Goal: Information Seeking & Learning: Learn about a topic

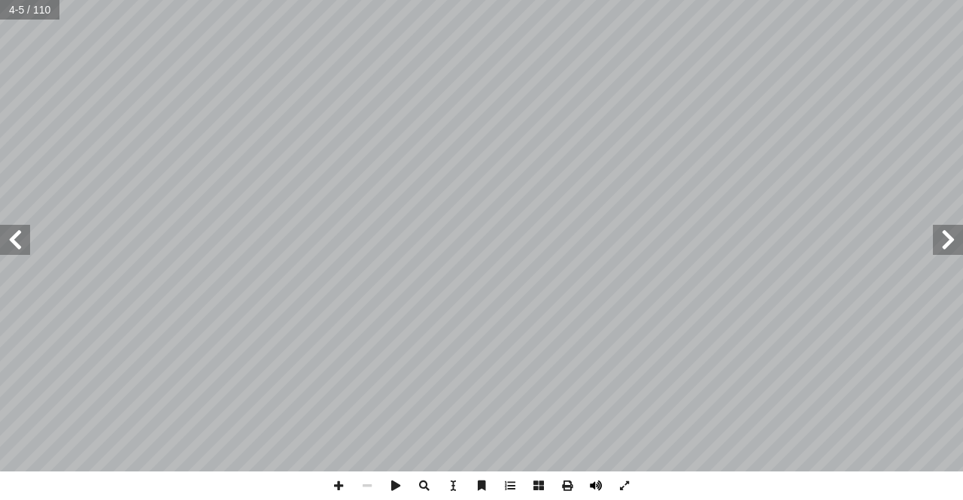
click at [598, 492] on span at bounding box center [596, 486] width 29 height 29
click at [13, 252] on span at bounding box center [15, 240] width 30 height 30
click at [14, 252] on span at bounding box center [15, 240] width 30 height 30
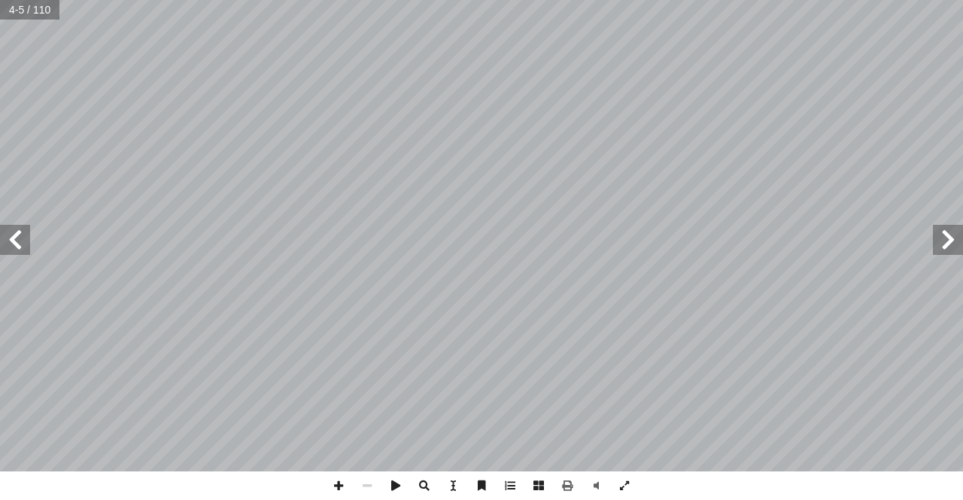
click at [14, 252] on span at bounding box center [15, 240] width 30 height 30
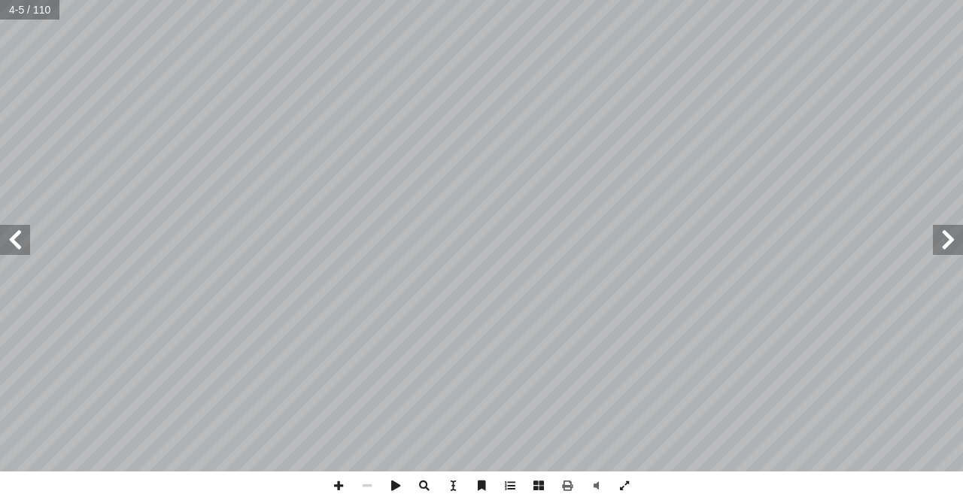
click at [15, 253] on span at bounding box center [15, 240] width 30 height 30
click at [16, 253] on span at bounding box center [15, 240] width 30 height 30
click at [17, 254] on span at bounding box center [15, 240] width 30 height 30
click at [23, 250] on span at bounding box center [15, 240] width 30 height 30
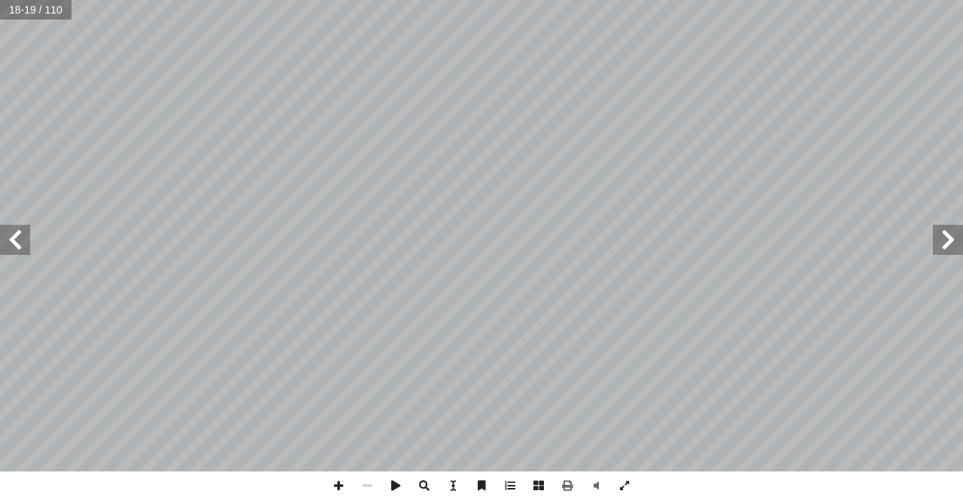
click at [23, 250] on span at bounding box center [15, 240] width 30 height 30
click at [25, 250] on span at bounding box center [15, 240] width 30 height 30
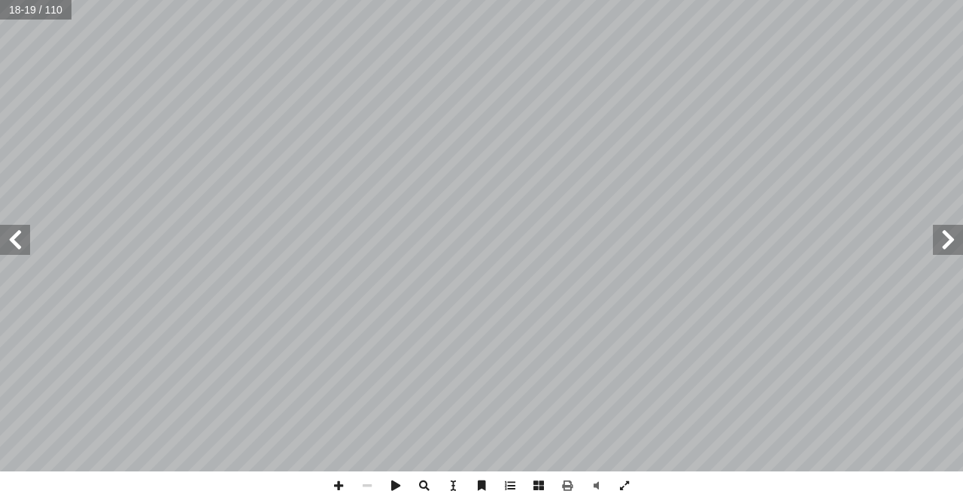
click at [28, 254] on span at bounding box center [15, 240] width 30 height 30
click at [29, 254] on span at bounding box center [15, 240] width 30 height 30
click at [29, 256] on div "مــقــدمــة ه [PERSON_NAME] ّ بسم الل لــى إ ا ـاس مــن الظلمــات رســل رســوله…" at bounding box center [481, 236] width 963 height 472
click at [16, 248] on span at bounding box center [15, 240] width 30 height 30
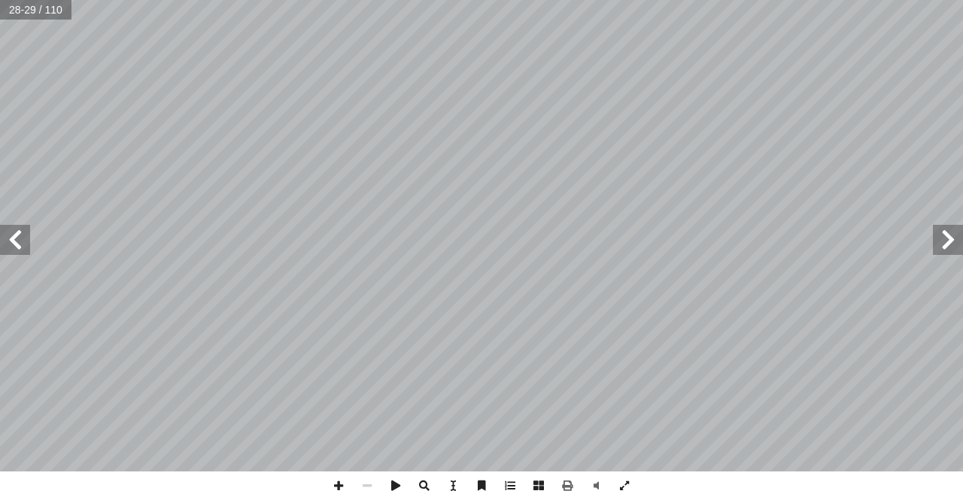
click at [23, 242] on span at bounding box center [15, 240] width 30 height 30
click at [24, 242] on span at bounding box center [15, 240] width 30 height 30
click at [25, 242] on span at bounding box center [15, 240] width 30 height 30
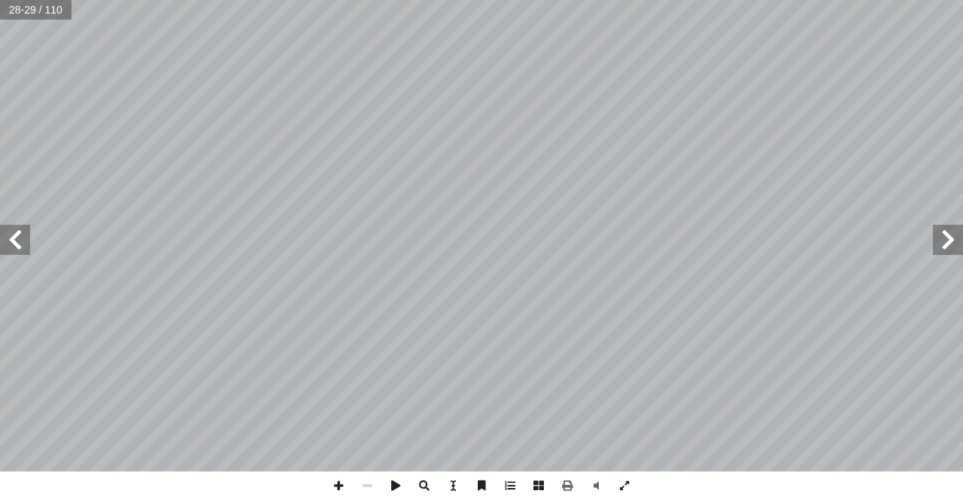
click at [27, 243] on span at bounding box center [15, 240] width 30 height 30
click at [29, 246] on span at bounding box center [15, 240] width 30 height 30
click at [34, 250] on div "درين على: � ن يكونوا ق أ ا ية الوحدة � ع من الطلبة بعد نه ّ توق ُ ي 1 . لــى � …" at bounding box center [481, 236] width 963 height 472
click at [14, 251] on span at bounding box center [15, 240] width 30 height 30
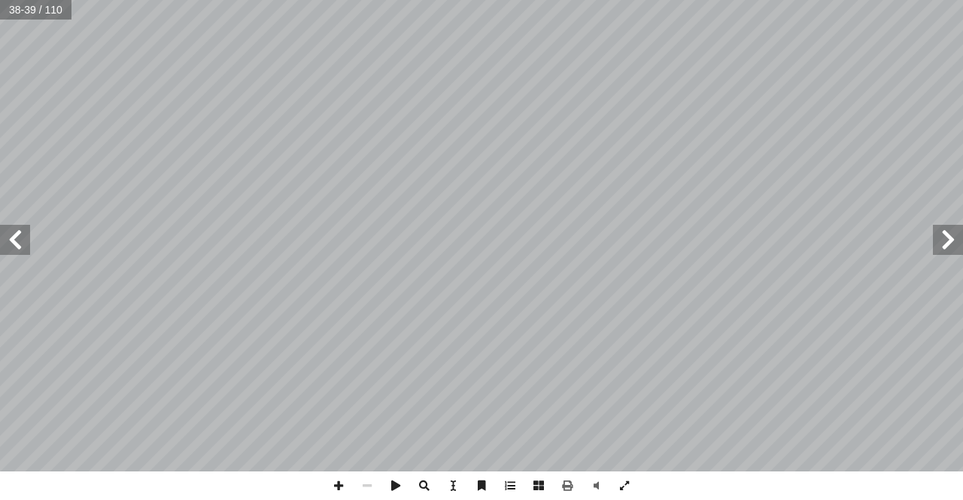
click at [14, 251] on span at bounding box center [15, 240] width 30 height 30
click at [17, 251] on span at bounding box center [15, 240] width 30 height 30
click at [25, 245] on span at bounding box center [15, 240] width 30 height 30
click at [950, 246] on span at bounding box center [948, 240] width 30 height 30
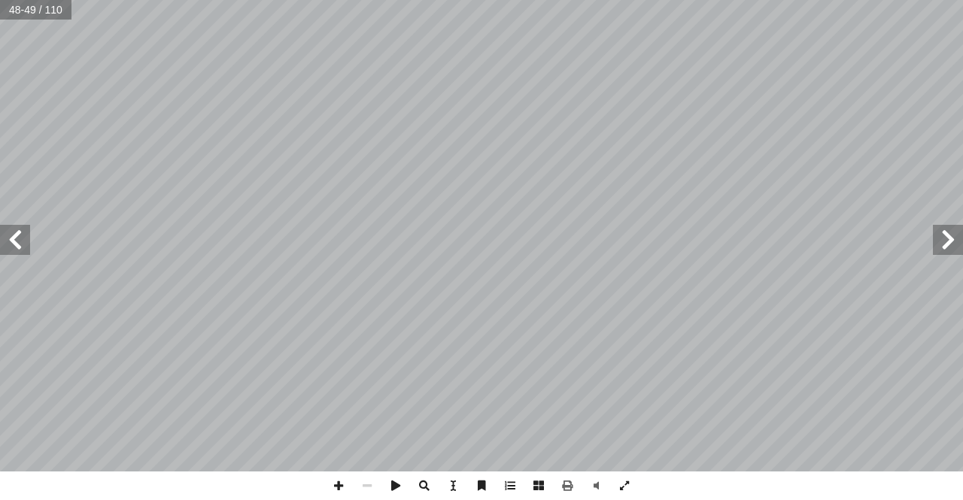
click at [944, 248] on span at bounding box center [948, 240] width 30 height 30
click at [336, 489] on span at bounding box center [338, 486] width 29 height 29
click at [336, 486] on span at bounding box center [338, 486] width 29 height 29
click at [369, 482] on span at bounding box center [367, 486] width 29 height 29
click at [331, 476] on span at bounding box center [338, 486] width 29 height 29
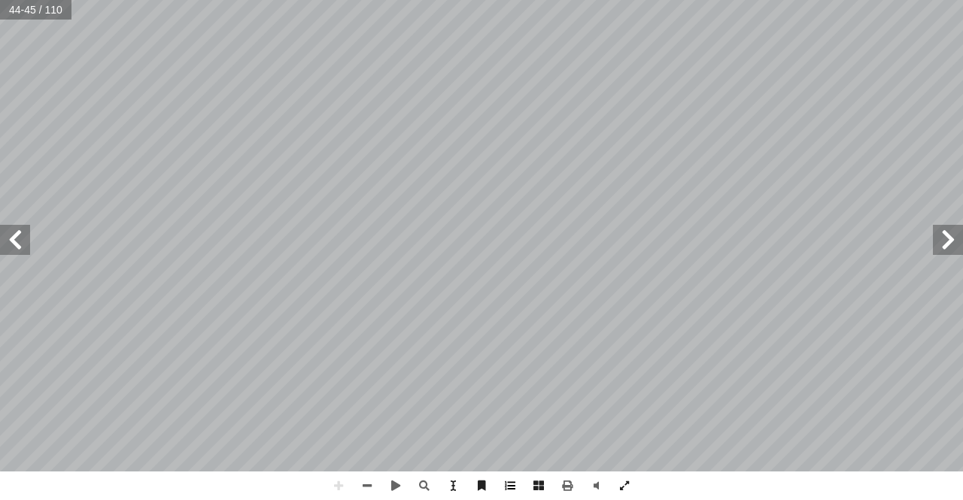
click at [508, 480] on div "درين على: � ن يكونوا ق أ ا ية الدرس � ع من الطلبة بعد نه ّ توق ُ : ي ُ هداف أ ا…" at bounding box center [481, 250] width 963 height 500
drag, startPoint x: 3, startPoint y: 246, endPoint x: 9, endPoint y: 239, distance: 9.1
click at [5, 242] on span at bounding box center [15, 240] width 30 height 30
click at [361, 483] on span at bounding box center [367, 486] width 29 height 29
